Goal: Information Seeking & Learning: Learn about a topic

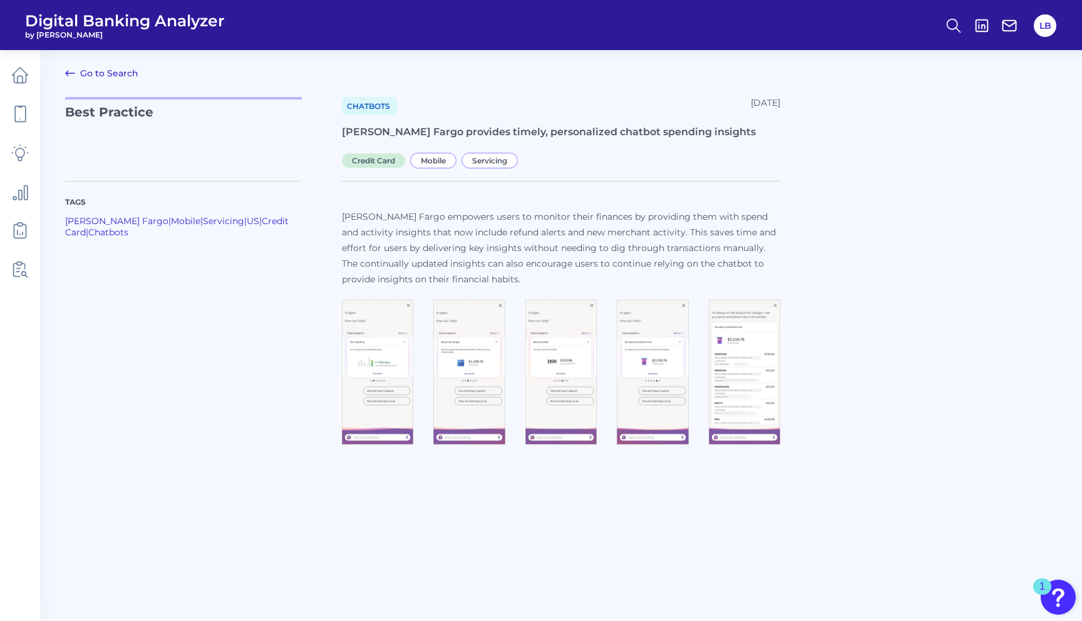
click at [103, 75] on link "Go to Search" at bounding box center [101, 73] width 73 height 15
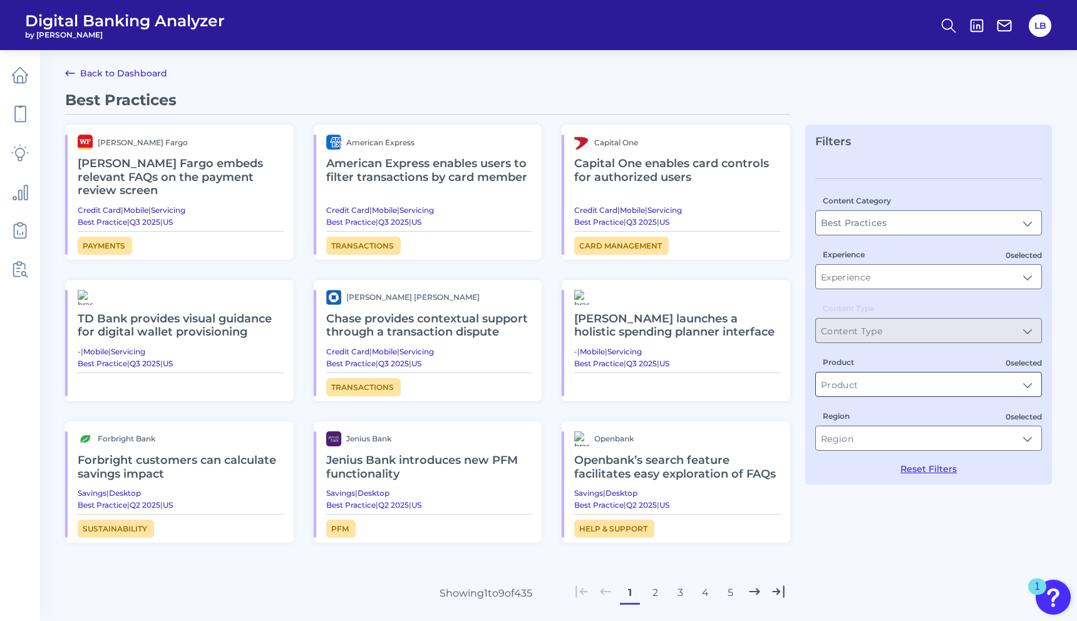
click at [868, 385] on input "Product" at bounding box center [929, 385] width 226 height 24
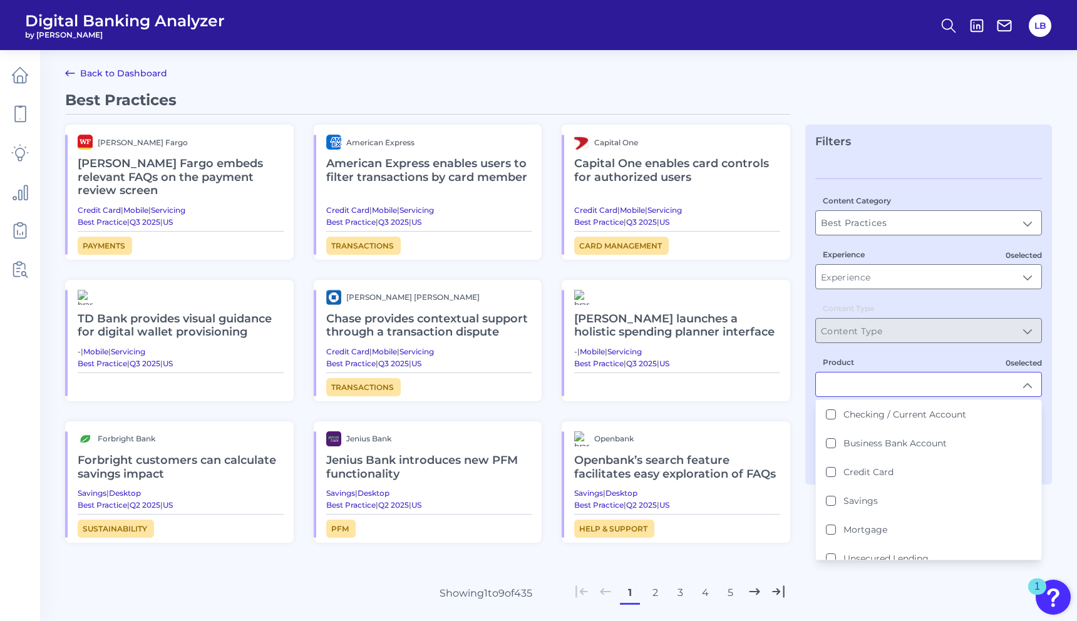
click at [895, 589] on div "Best Practices [PERSON_NAME] Fargo [PERSON_NAME] Fargo embeds relevant FAQs on …" at bounding box center [558, 392] width 987 height 603
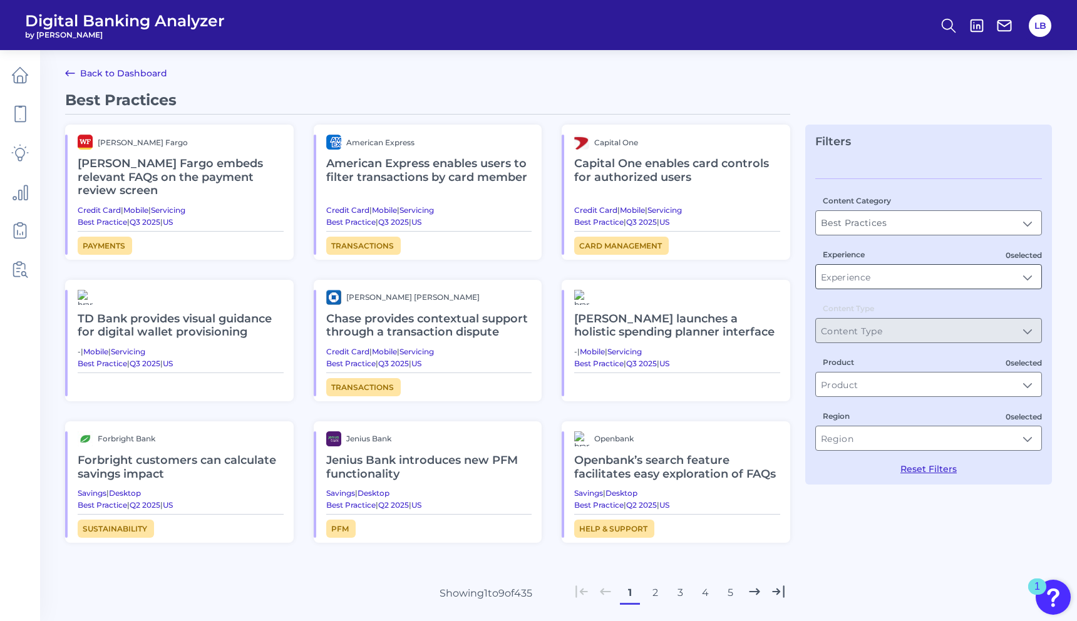
click at [864, 276] on input "Experience" at bounding box center [929, 277] width 226 height 24
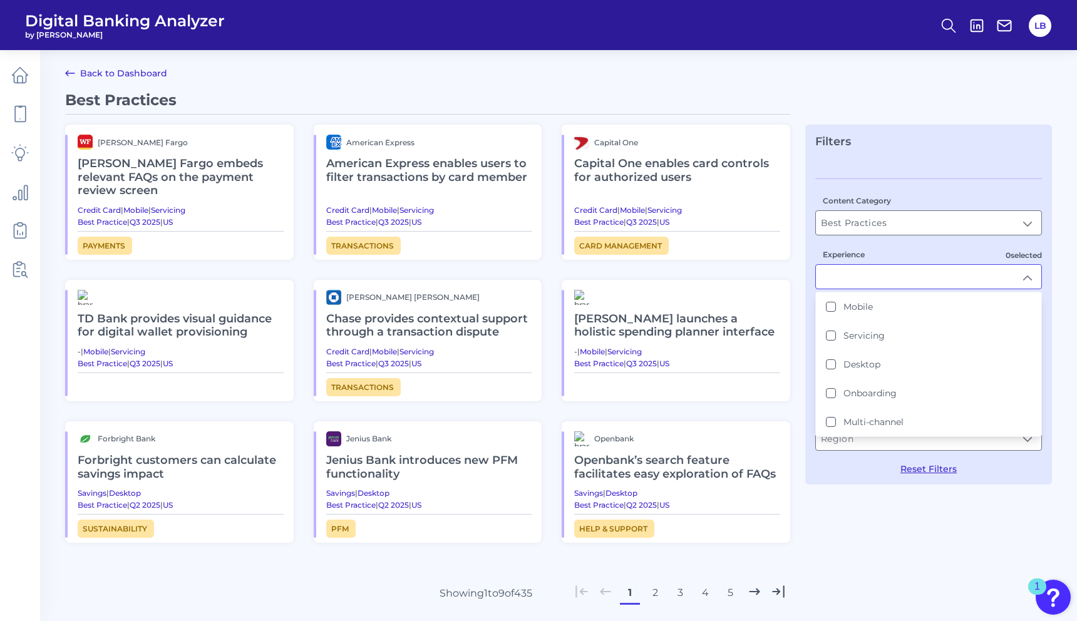
click at [852, 173] on div "Content Category Best Practices Best Practices 0 selected Experience Mobile Ser…" at bounding box center [929, 319] width 227 height 311
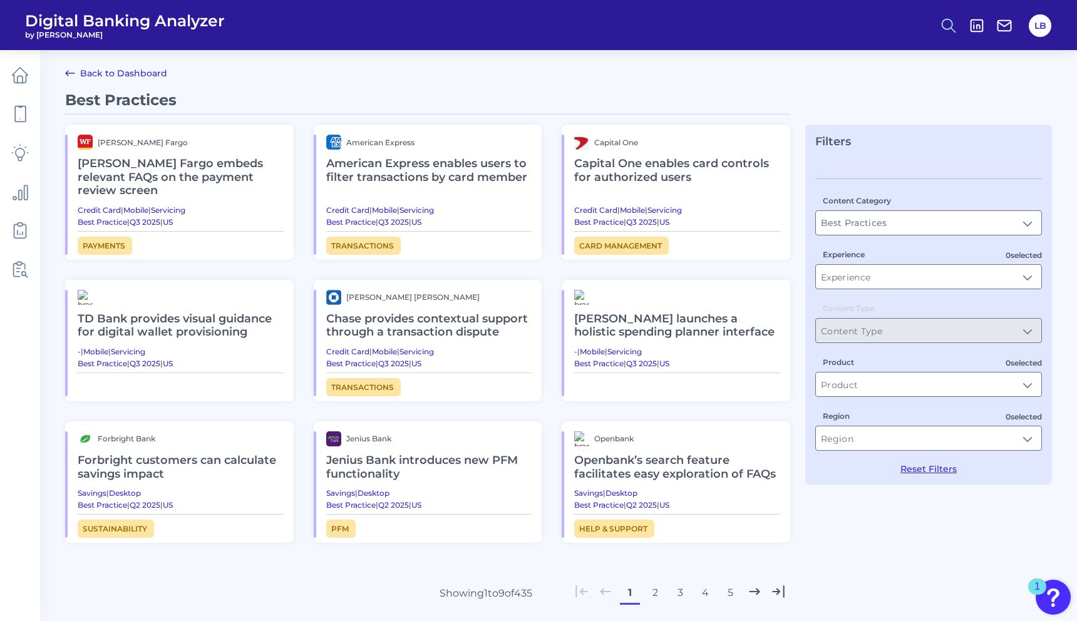
click at [947, 23] on icon at bounding box center [949, 26] width 18 height 18
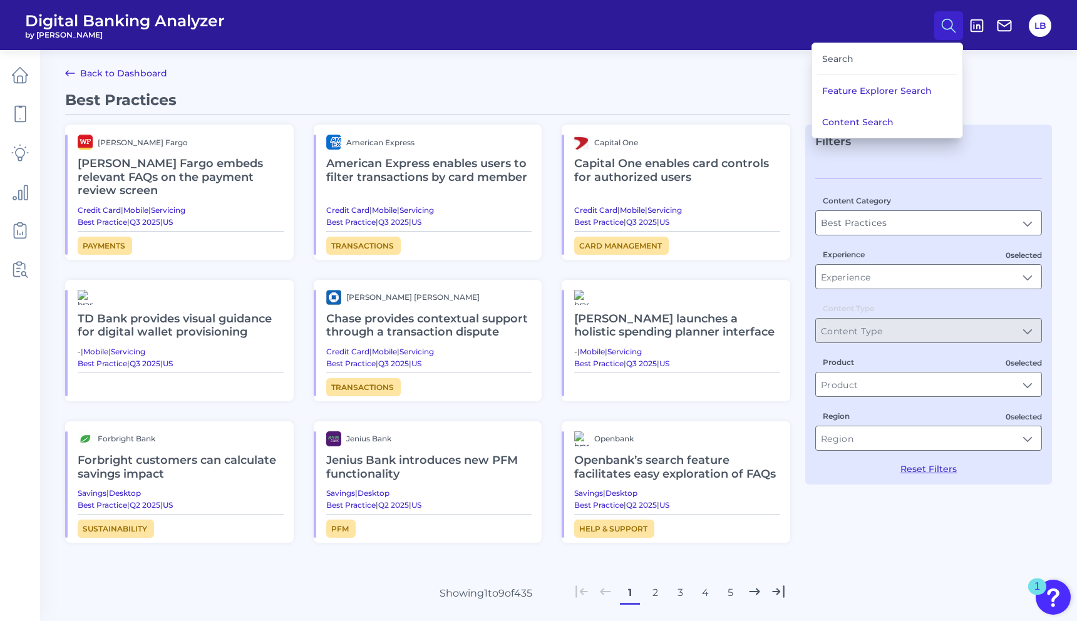
click at [841, 58] on div "Search" at bounding box center [888, 59] width 140 height 32
click at [854, 115] on button "Content Search" at bounding box center [887, 121] width 150 height 31
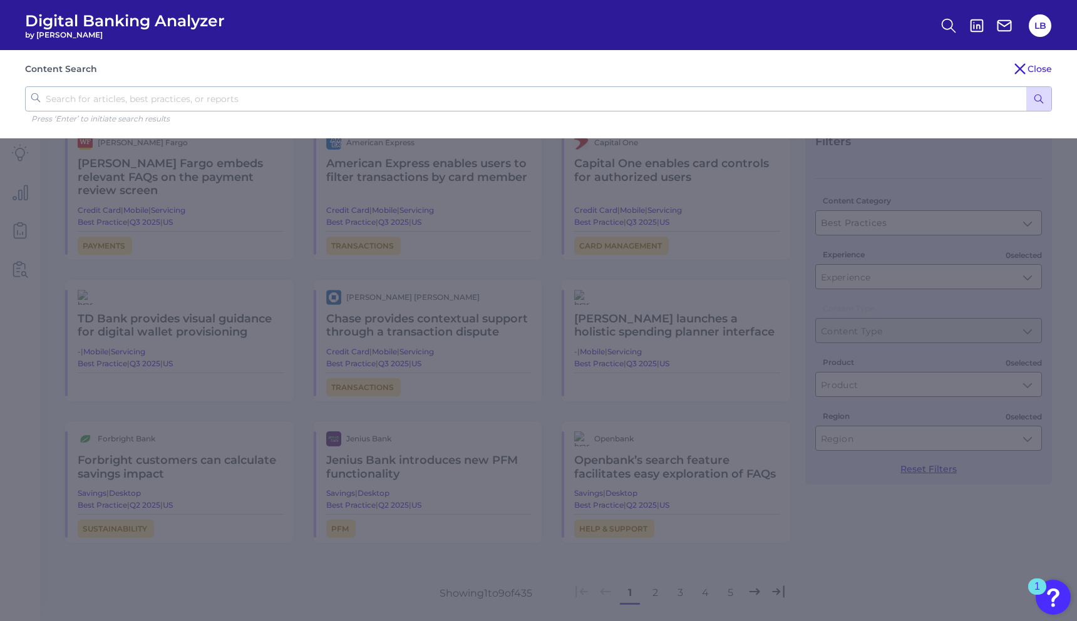
click at [455, 101] on input "text" at bounding box center [538, 98] width 1027 height 25
type input "insights"
click at [1027, 87] on button "submit" at bounding box center [1039, 99] width 25 height 24
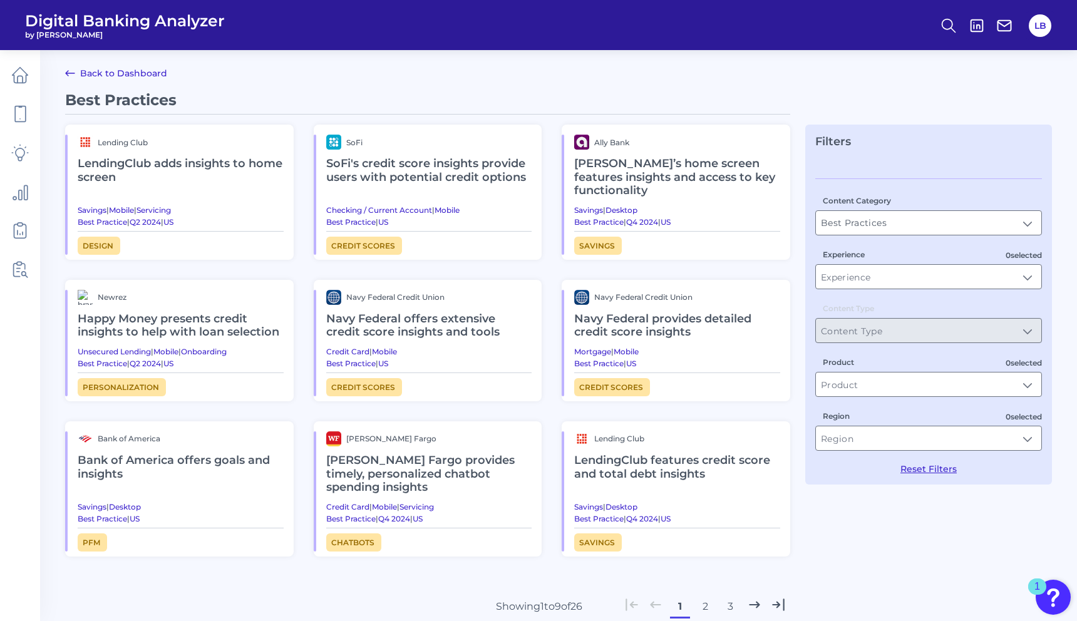
click at [155, 161] on h2 "LendingClub adds insights to home screen" at bounding box center [181, 171] width 206 height 42
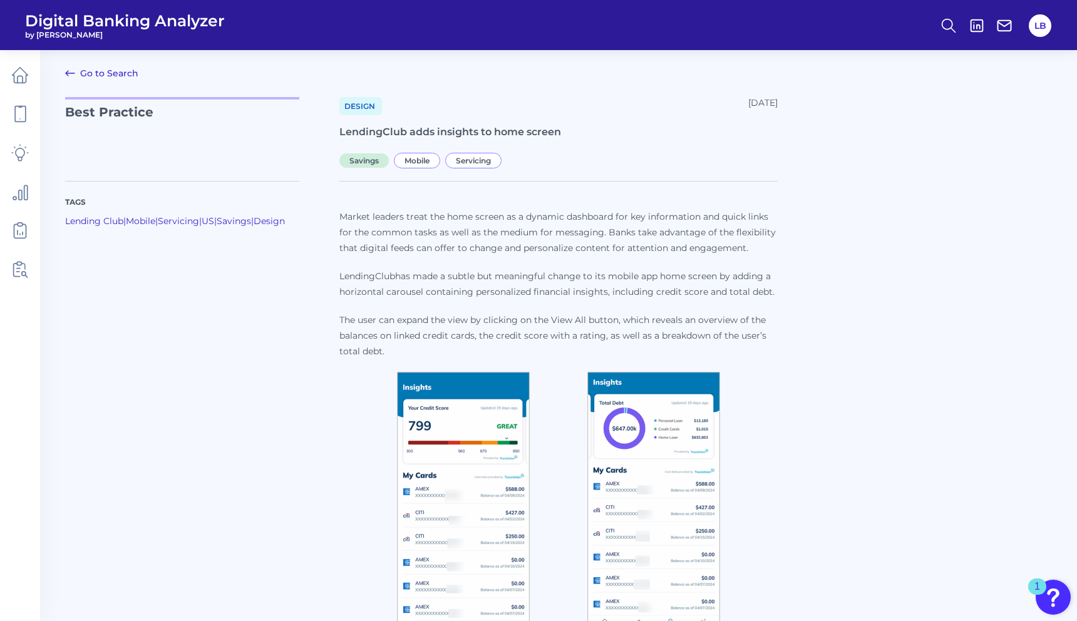
click at [70, 73] on icon at bounding box center [70, 73] width 9 height 5
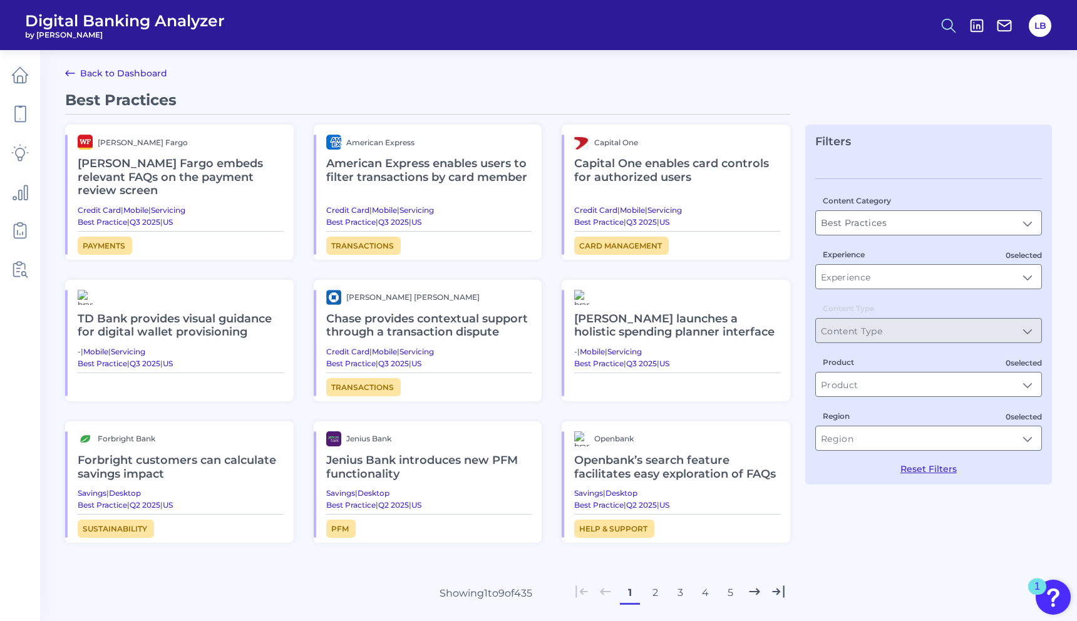
click at [951, 21] on circle at bounding box center [948, 24] width 10 height 10
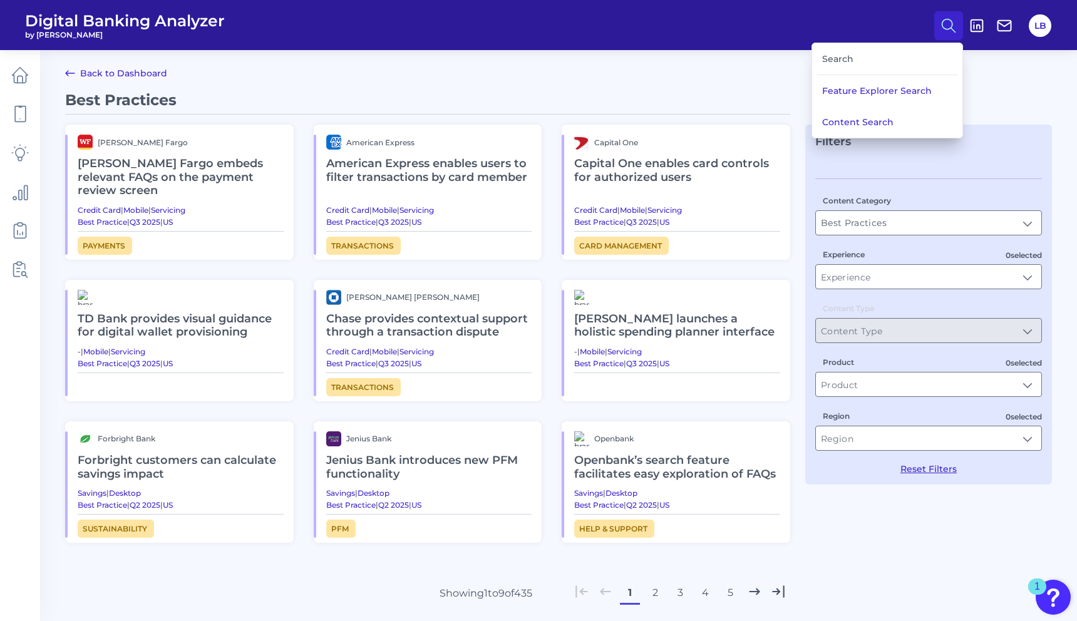
drag, startPoint x: 867, startPoint y: 119, endPoint x: 834, endPoint y: 115, distance: 33.5
click at [867, 118] on button "Content Search" at bounding box center [887, 121] width 150 height 31
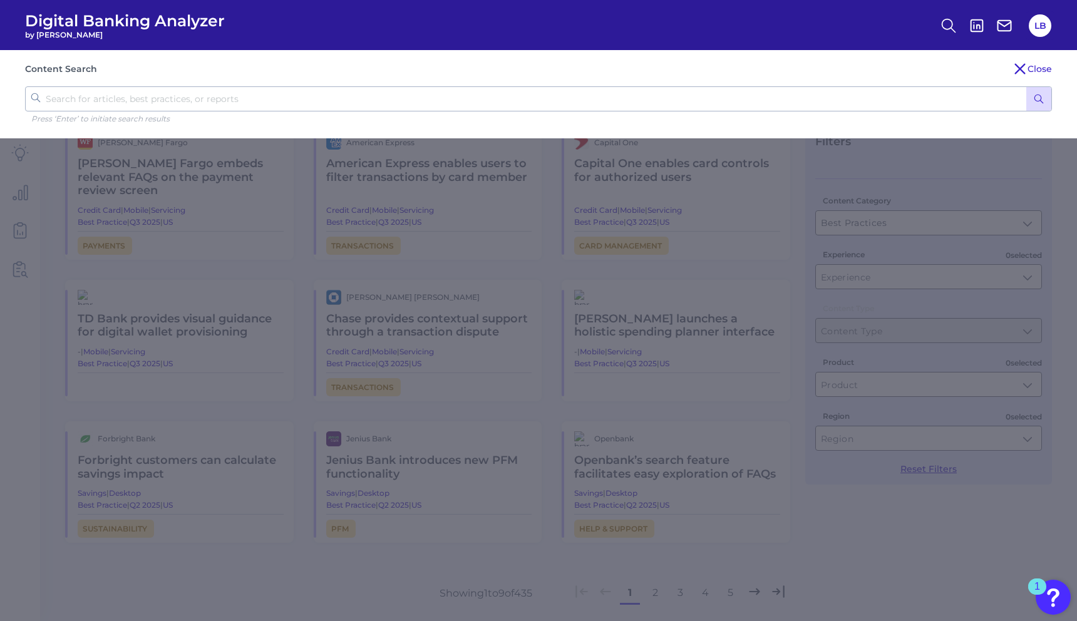
click at [346, 98] on input "text" at bounding box center [538, 98] width 1027 height 25
type input "insights"
click at [1037, 93] on icon "submit" at bounding box center [1039, 98] width 11 height 11
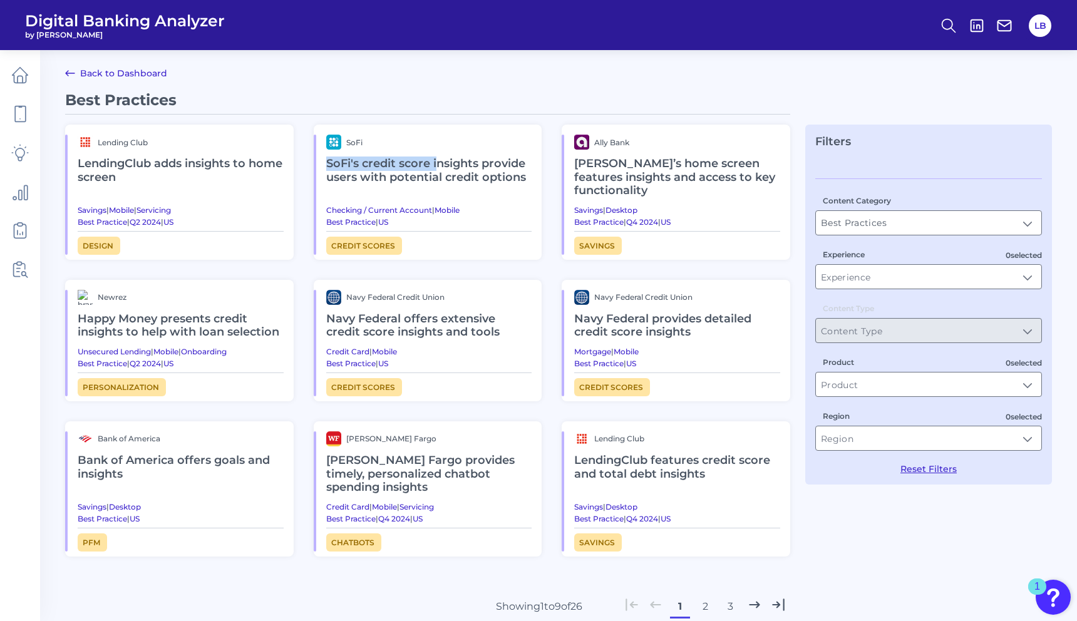
click at [434, 154] on h2 "SoFi's credit score insights provide users with potential credit options" at bounding box center [429, 171] width 206 height 42
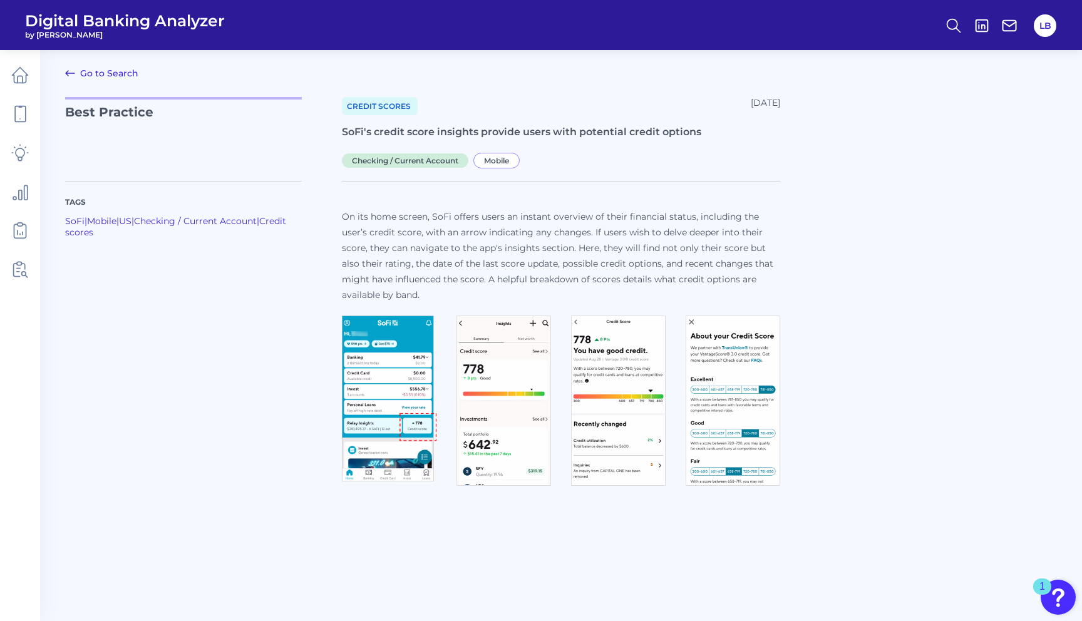
click at [400, 384] on img at bounding box center [389, 399] width 95 height 166
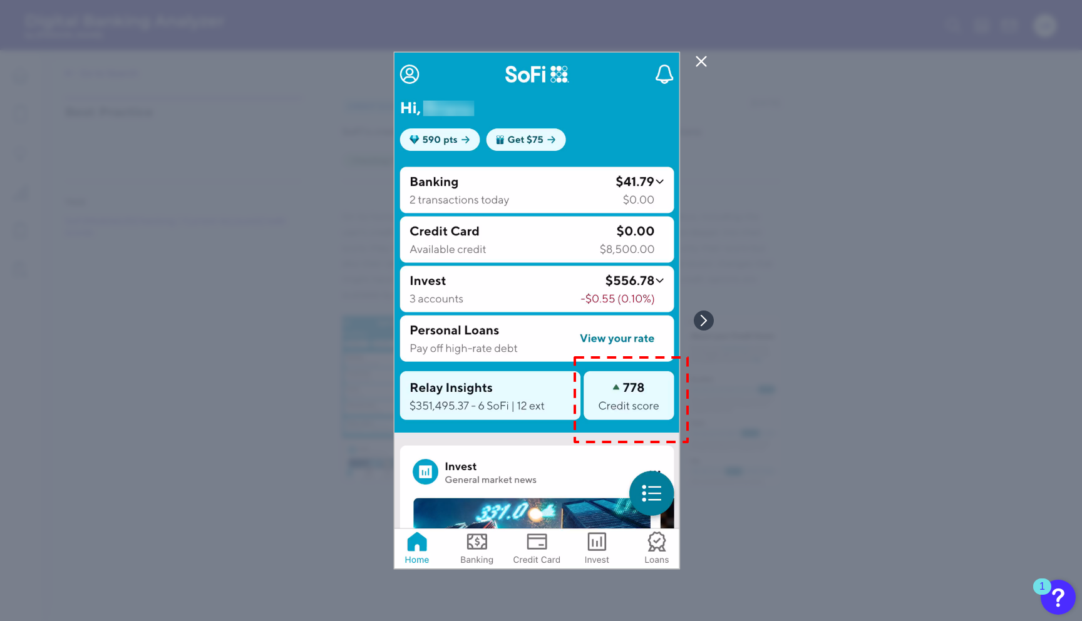
click at [274, 274] on div at bounding box center [541, 310] width 1082 height 621
click at [732, 246] on div at bounding box center [541, 310] width 1082 height 621
click at [700, 60] on icon at bounding box center [701, 61] width 9 height 9
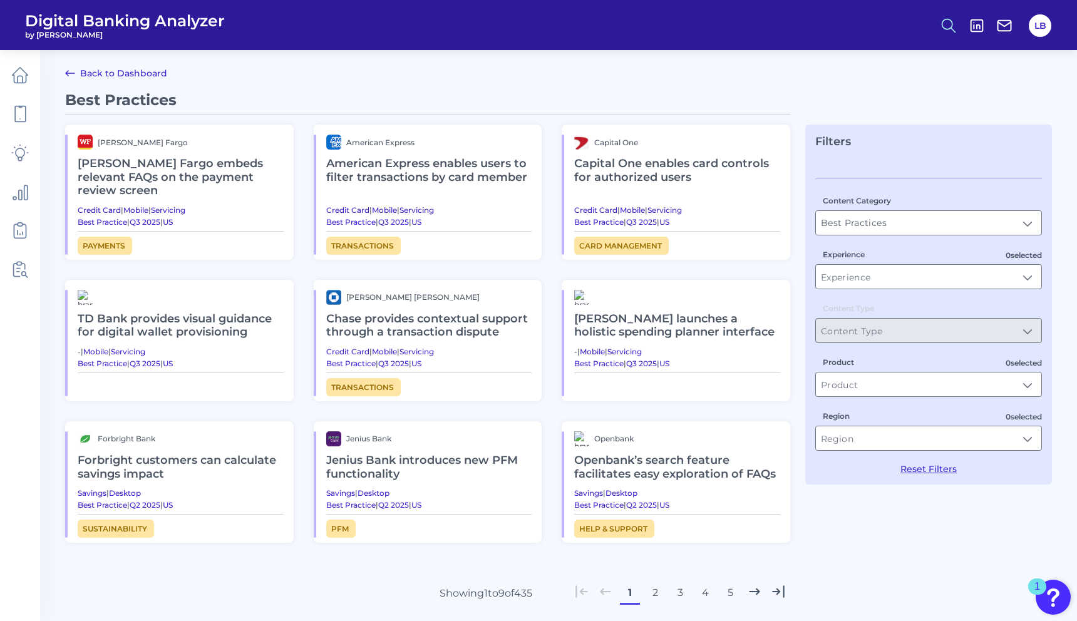
click at [952, 28] on line at bounding box center [954, 30] width 4 height 4
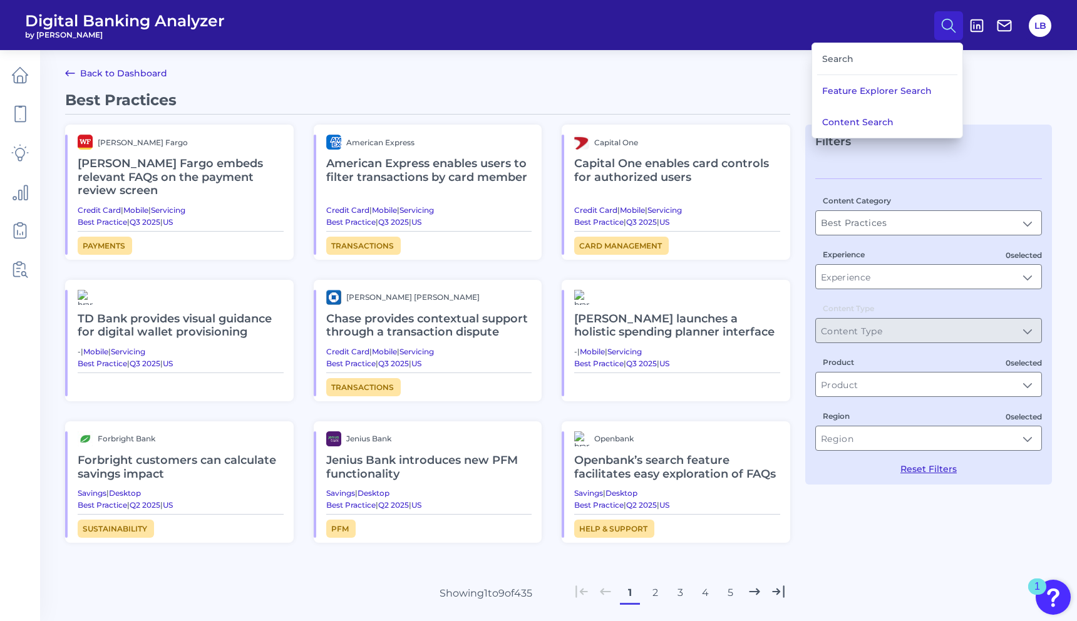
drag, startPoint x: 839, startPoint y: 118, endPoint x: 443, endPoint y: 126, distance: 396.6
click at [839, 117] on button "Content Search" at bounding box center [887, 121] width 150 height 31
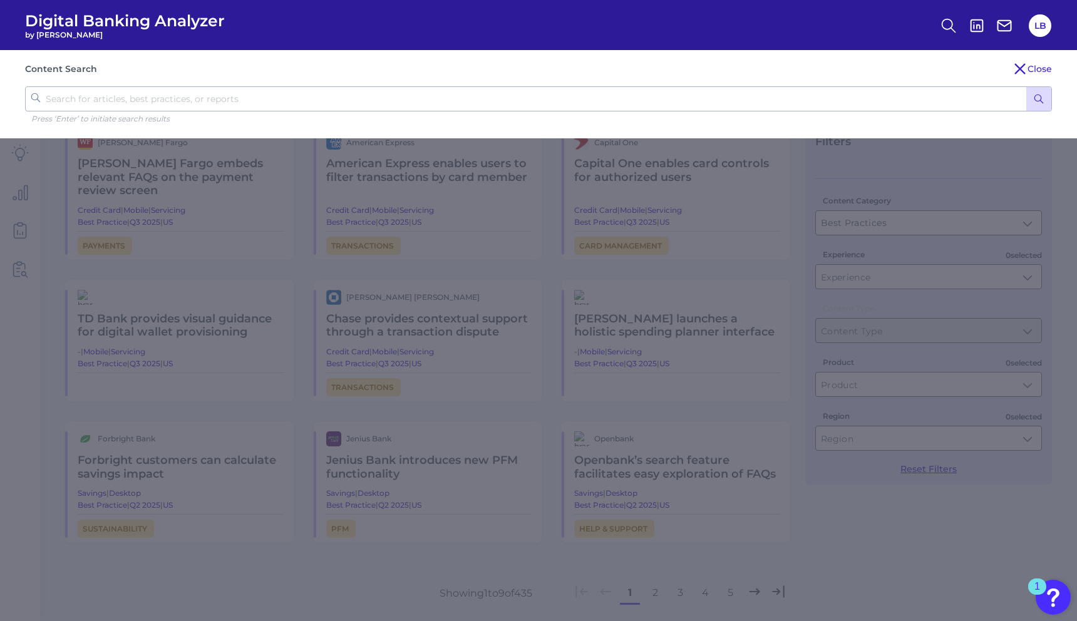
drag, startPoint x: 328, startPoint y: 88, endPoint x: 270, endPoint y: 110, distance: 62.0
click at [328, 88] on input "text" at bounding box center [538, 98] width 1027 height 25
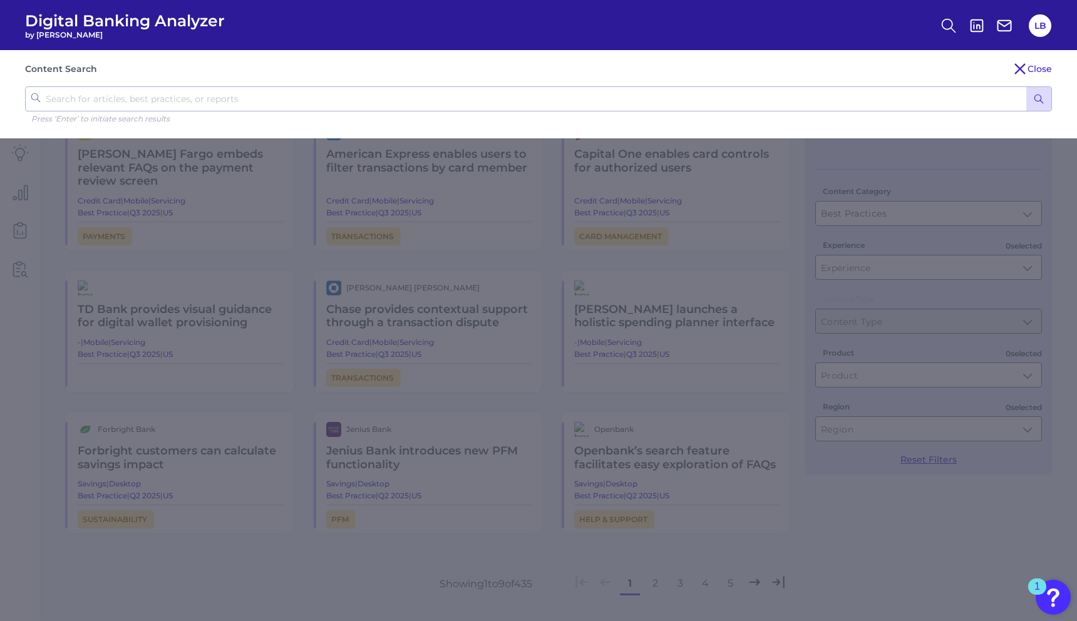
scroll to position [10, 0]
click at [177, 96] on input "text" at bounding box center [538, 98] width 1027 height 25
click at [1033, 99] on button "submit" at bounding box center [1039, 99] width 25 height 24
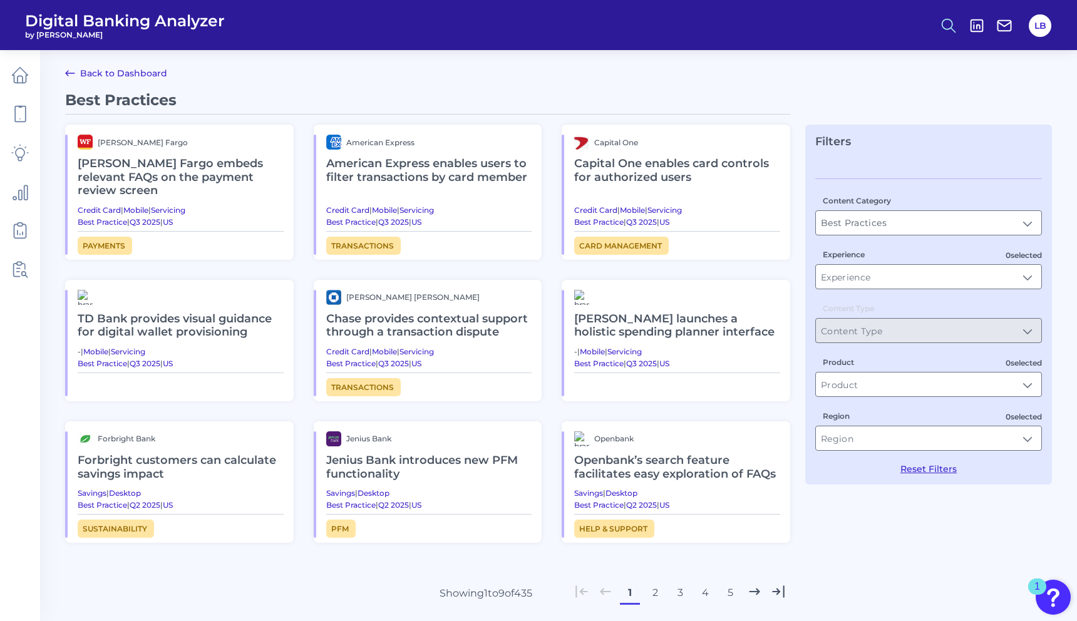
click at [947, 26] on icon at bounding box center [949, 26] width 18 height 18
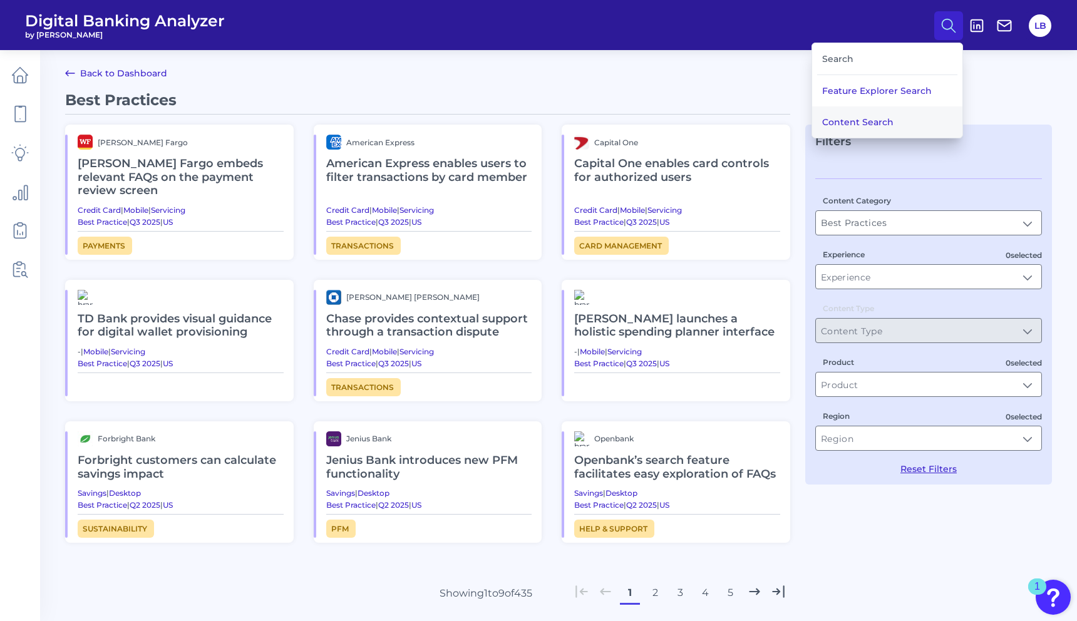
click at [843, 118] on button "Content Search" at bounding box center [887, 121] width 150 height 31
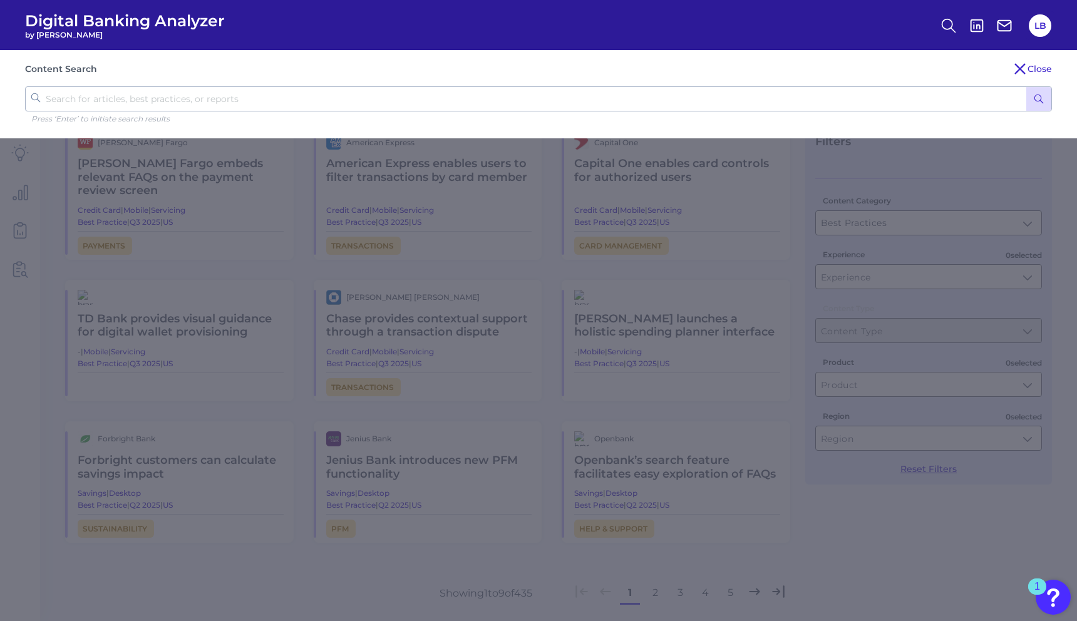
click at [355, 101] on input "text" at bounding box center [538, 98] width 1027 height 25
type input "insights"
click at [1036, 96] on icon "submit" at bounding box center [1039, 98] width 11 height 11
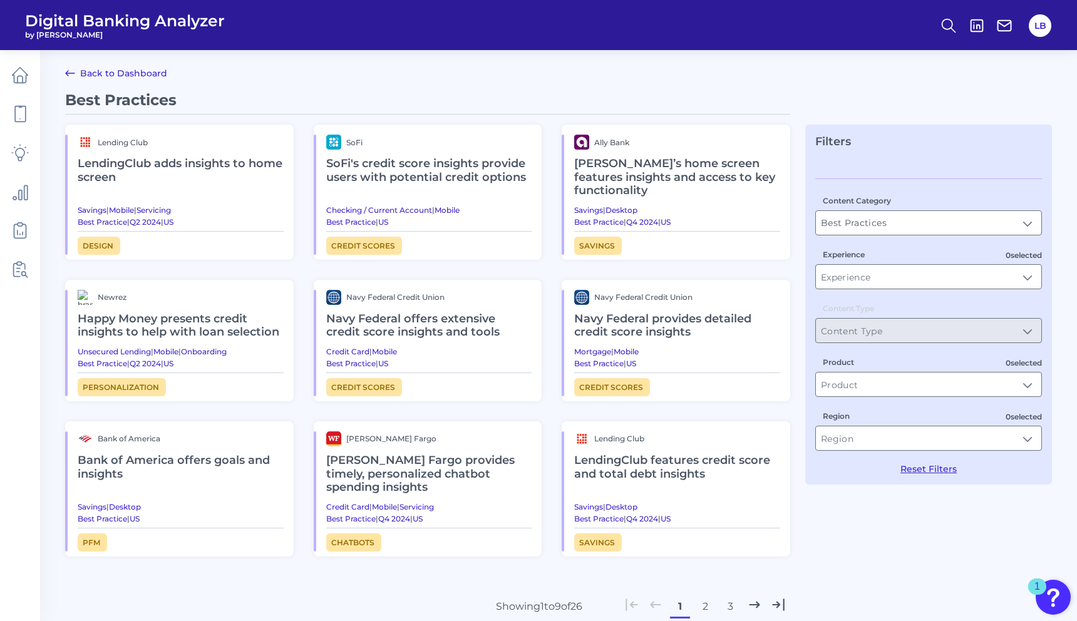
click at [663, 155] on h2 "[PERSON_NAME]’s home screen features insights and access to key functionality" at bounding box center [677, 178] width 206 height 56
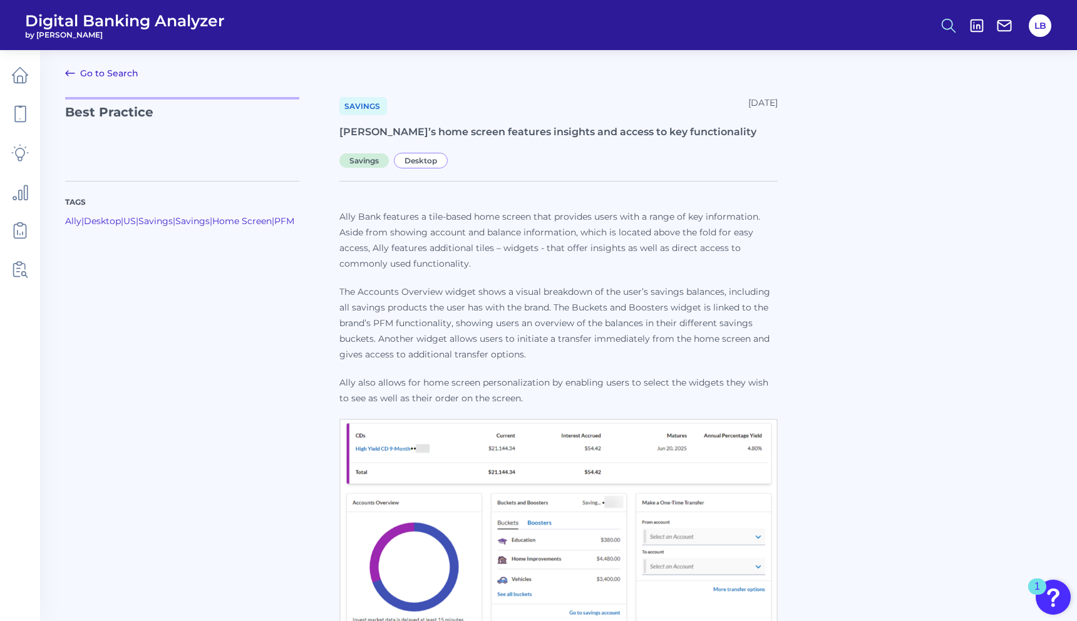
click at [960, 26] on button at bounding box center [949, 25] width 29 height 29
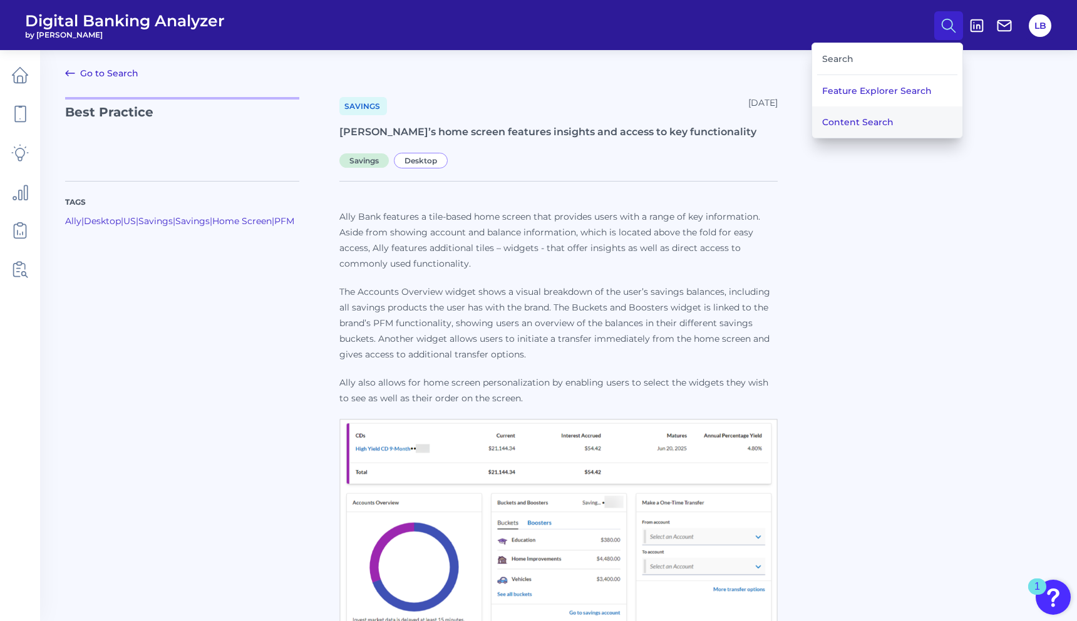
click at [881, 111] on button "Content Search" at bounding box center [887, 121] width 150 height 31
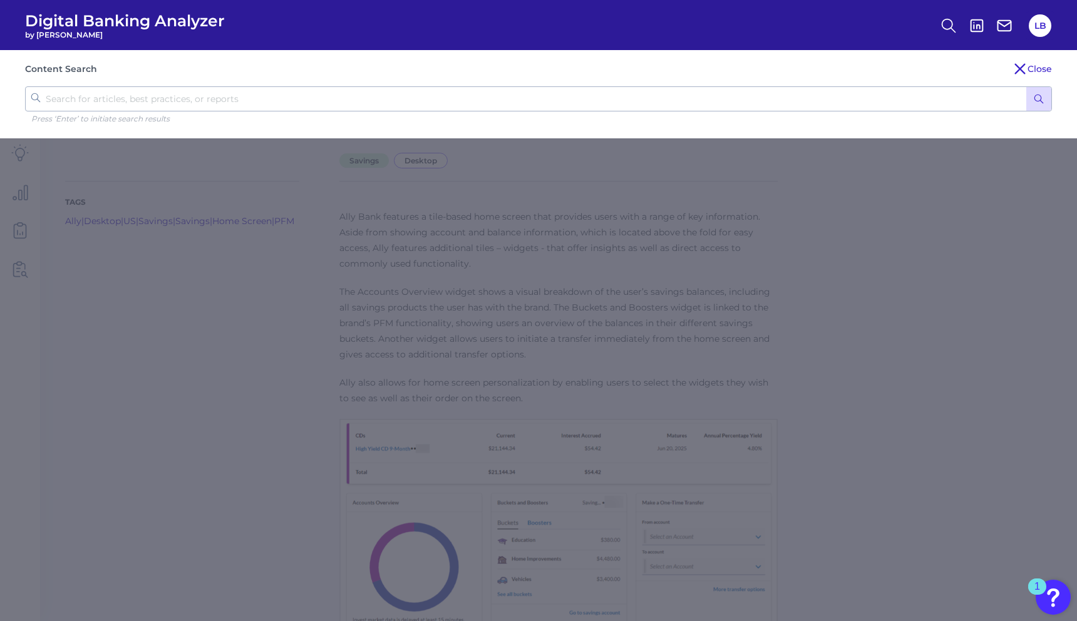
click at [249, 100] on input "text" at bounding box center [538, 98] width 1027 height 25
type input "insights"
click at [1046, 98] on button "submit" at bounding box center [1039, 99] width 25 height 24
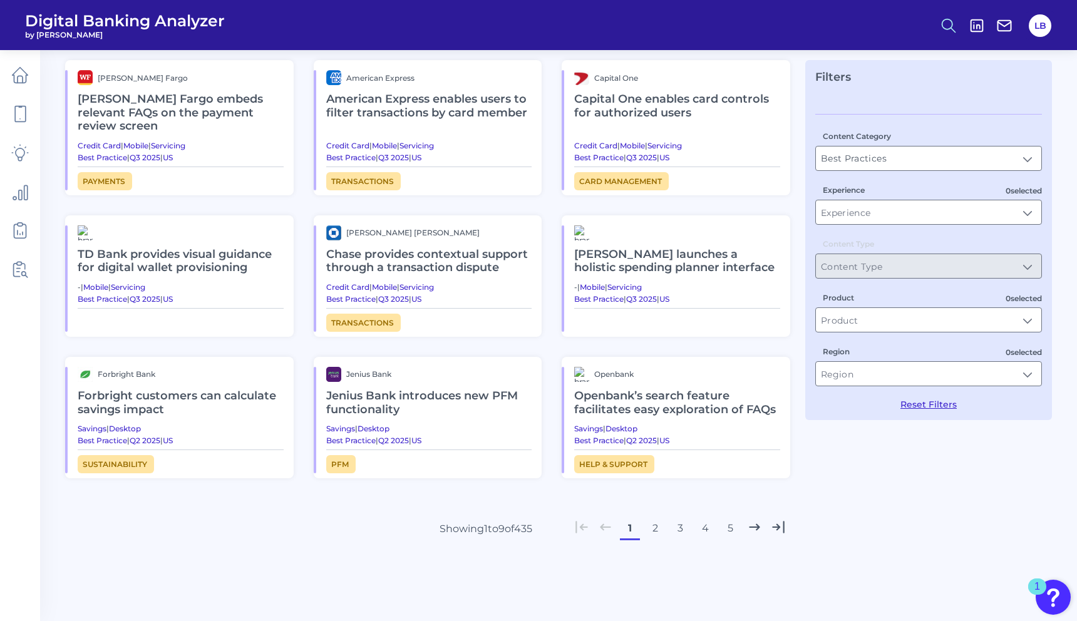
click at [950, 24] on icon at bounding box center [949, 26] width 18 height 18
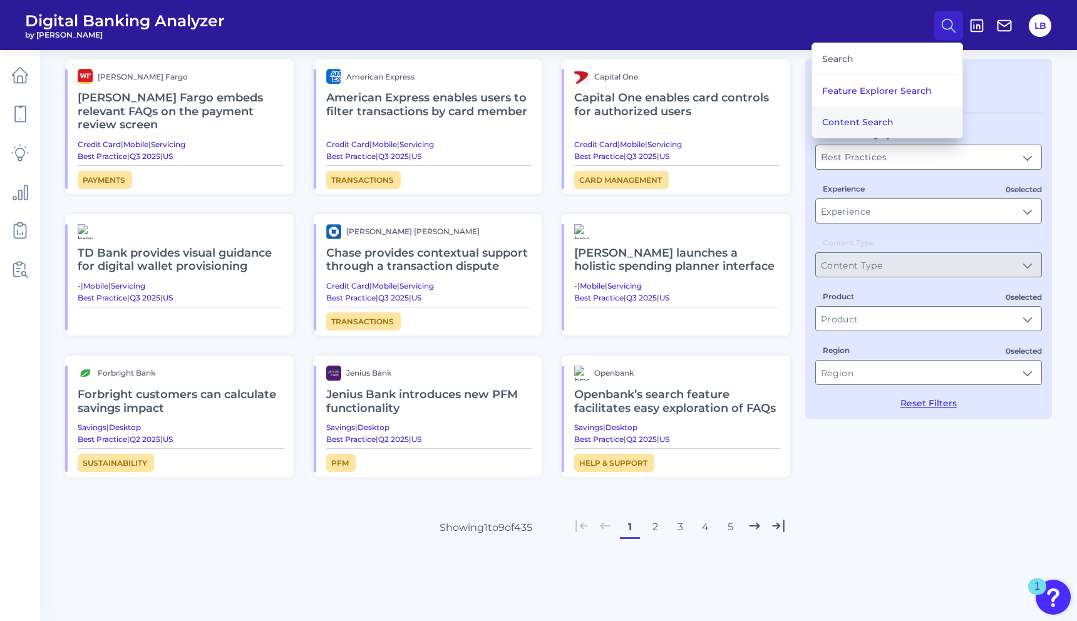
click at [850, 122] on button "Content Search" at bounding box center [887, 121] width 150 height 31
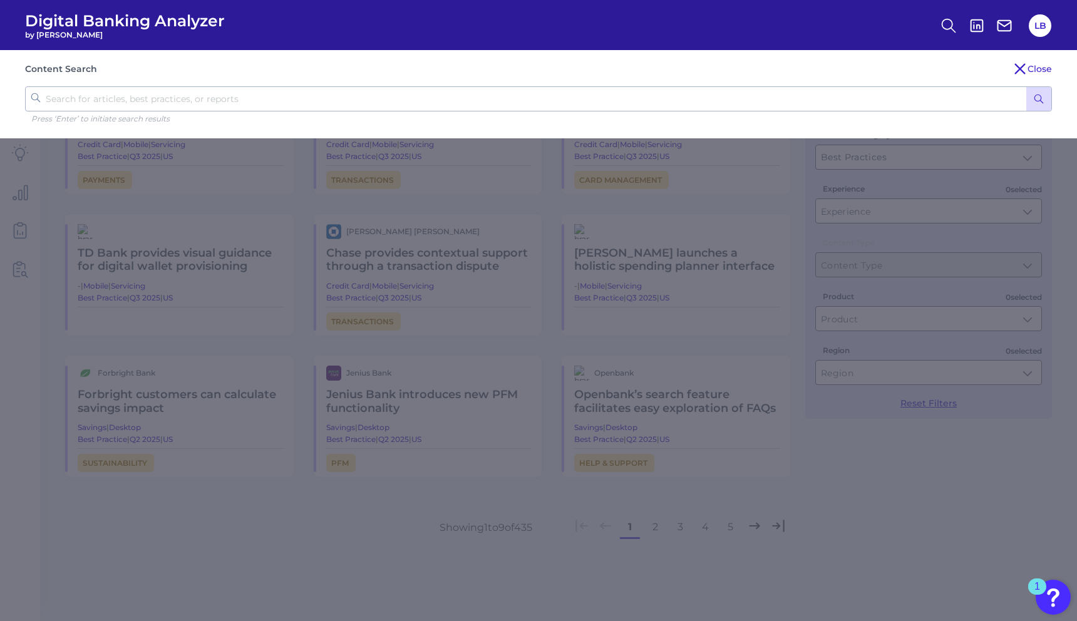
click at [808, 102] on input "text" at bounding box center [538, 98] width 1027 height 25
type input "insights"
click at [1039, 98] on icon "submit" at bounding box center [1039, 98] width 11 height 11
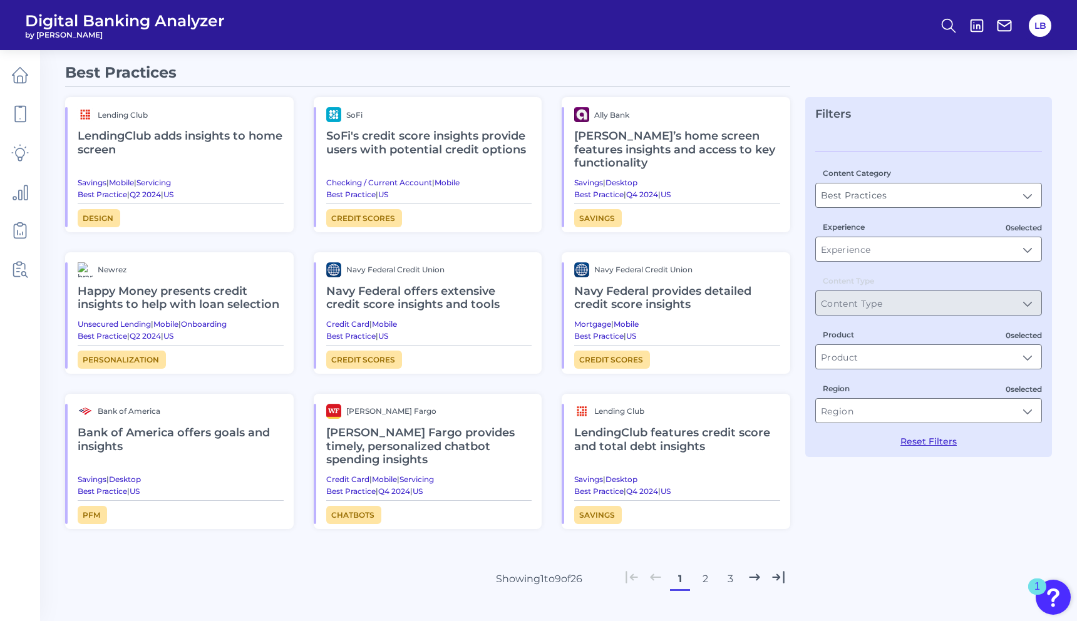
scroll to position [28, 0]
click at [215, 432] on h2 "Bank of America offers goals and insights" at bounding box center [181, 440] width 206 height 42
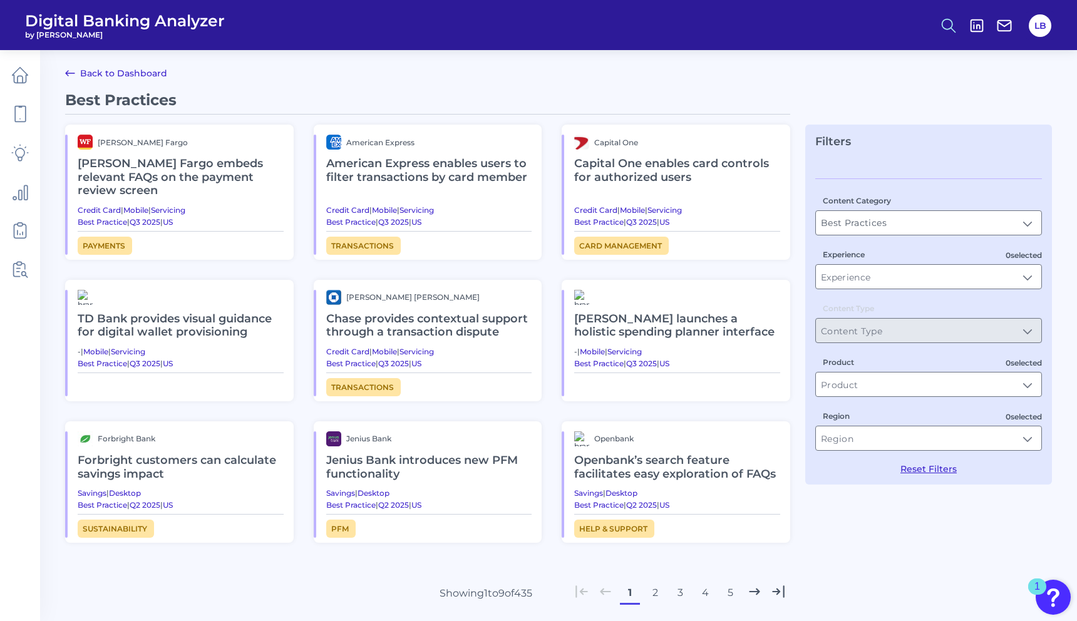
click at [937, 28] on button at bounding box center [949, 25] width 29 height 29
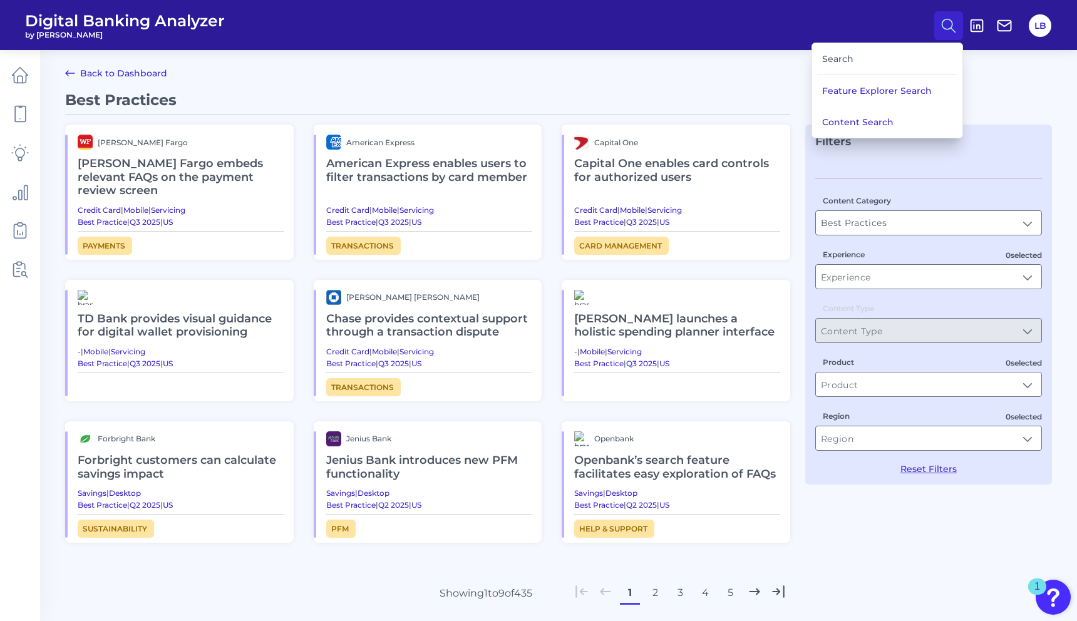
click at [836, 121] on button "Content Search" at bounding box center [887, 121] width 150 height 31
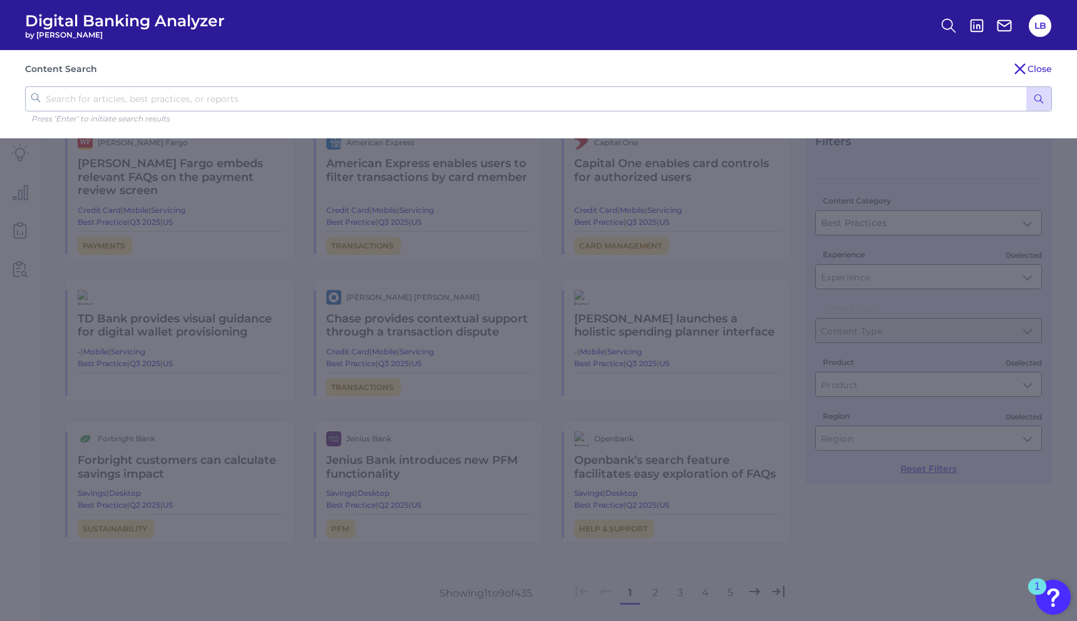
drag, startPoint x: 437, startPoint y: 102, endPoint x: 390, endPoint y: 112, distance: 48.0
click at [437, 102] on input "text" at bounding box center [538, 98] width 1027 height 25
click at [124, 101] on input "bill pay" at bounding box center [538, 98] width 1027 height 25
click at [125, 100] on input "bill pay" at bounding box center [538, 98] width 1027 height 25
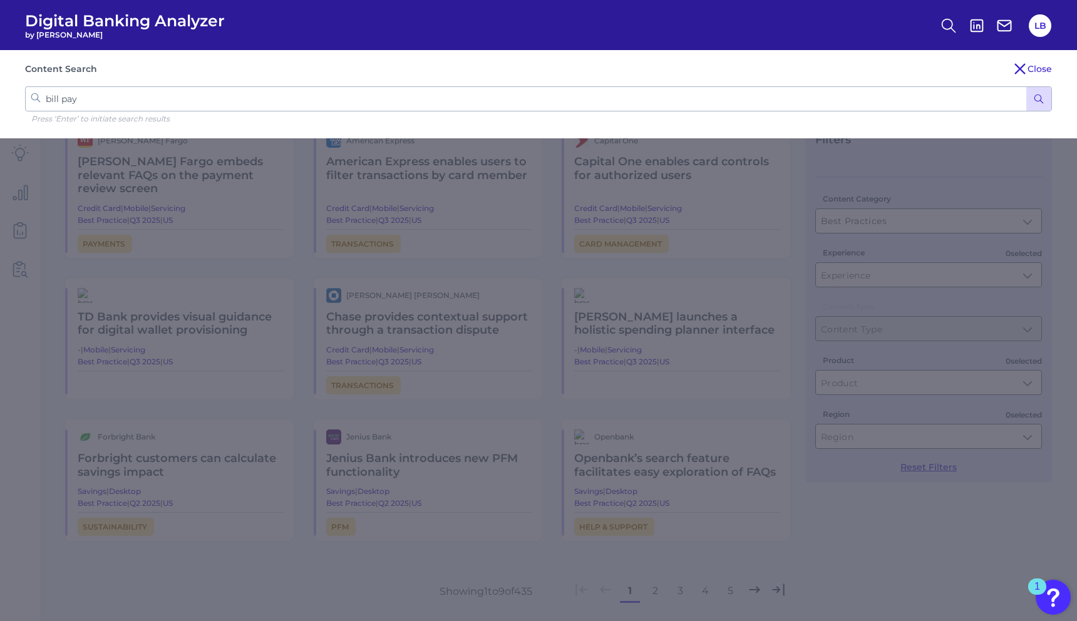
scroll to position [3, 0]
click at [125, 101] on input "bill pay" at bounding box center [538, 98] width 1027 height 25
type input "insights"
click at [1027, 87] on button "submit" at bounding box center [1039, 99] width 25 height 24
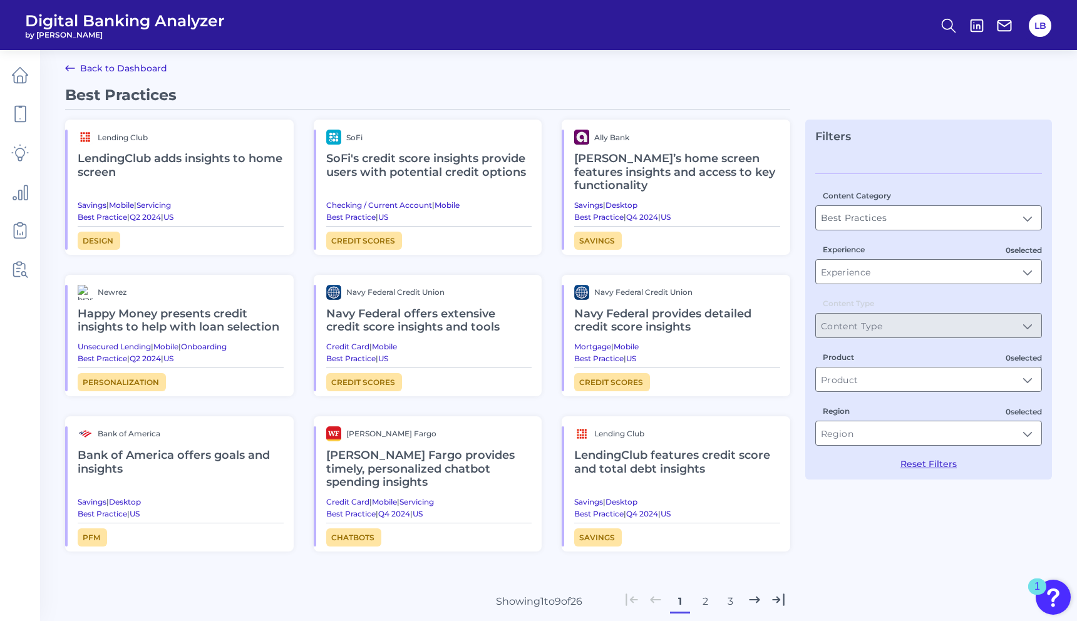
scroll to position [0, 0]
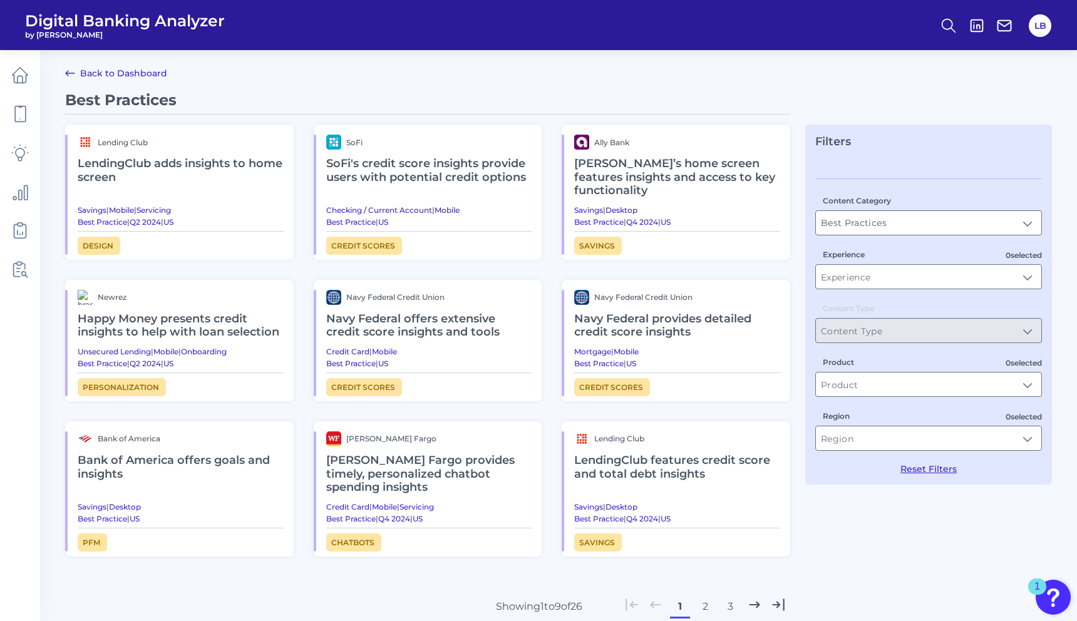
click at [702, 606] on button "2" at bounding box center [705, 607] width 20 height 20
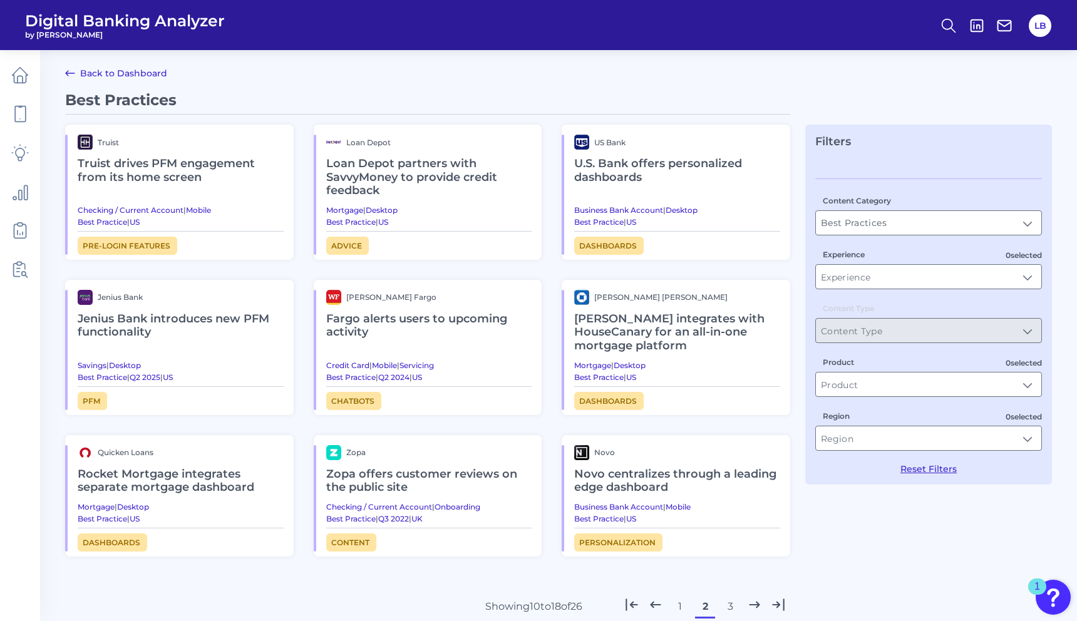
click at [144, 333] on h2 "Jenius Bank introduces new PFM functionality" at bounding box center [181, 326] width 206 height 42
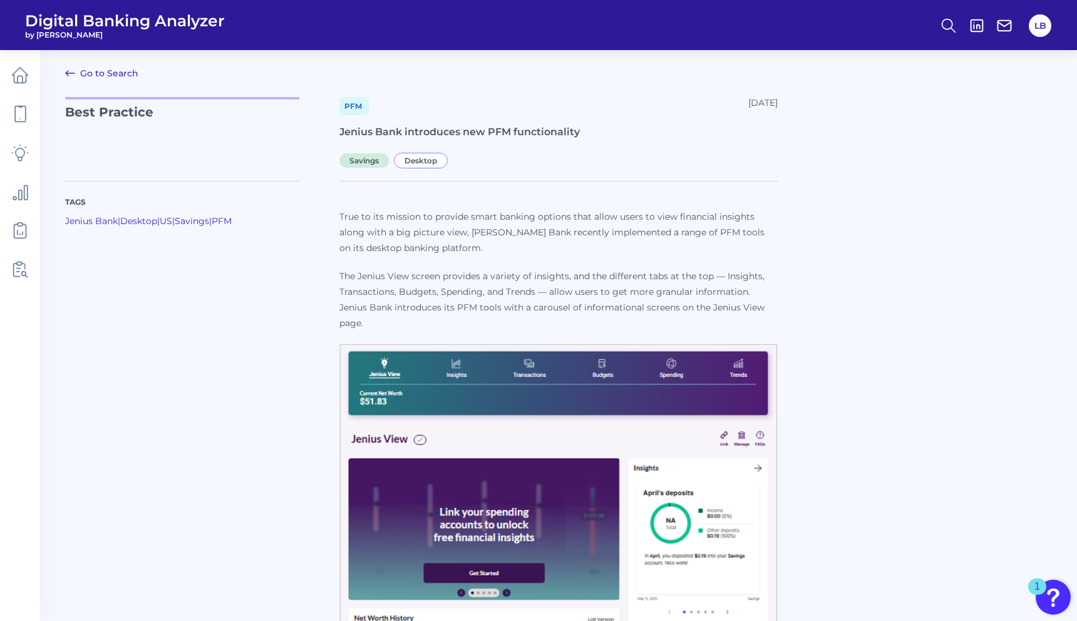
click at [101, 73] on link "Go to Search" at bounding box center [101, 73] width 73 height 15
